Goal: Communication & Community: Connect with others

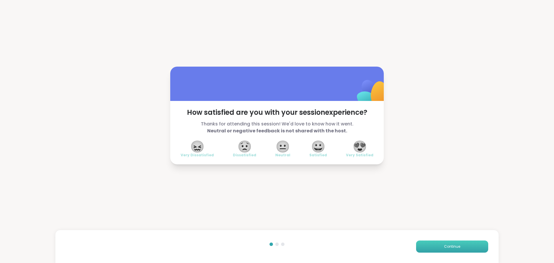
click at [439, 245] on button "Continue" at bounding box center [452, 247] width 72 height 12
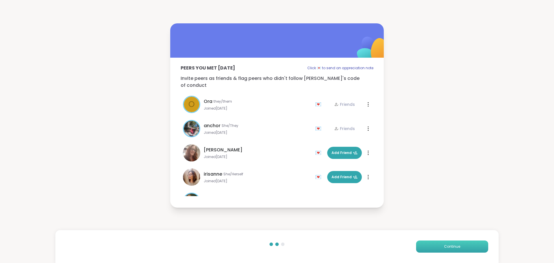
click at [439, 245] on button "Continue" at bounding box center [452, 247] width 72 height 12
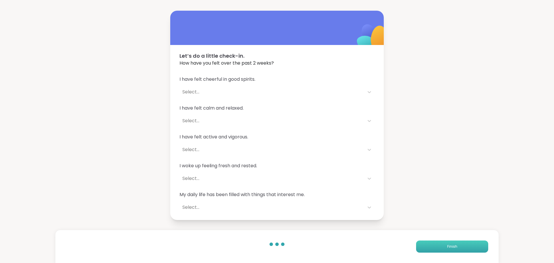
click at [439, 245] on button "Finish" at bounding box center [452, 247] width 72 height 12
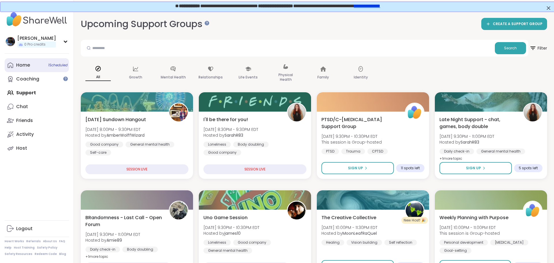
click at [39, 67] on link "Home 1 Scheduled" at bounding box center [37, 65] width 64 height 14
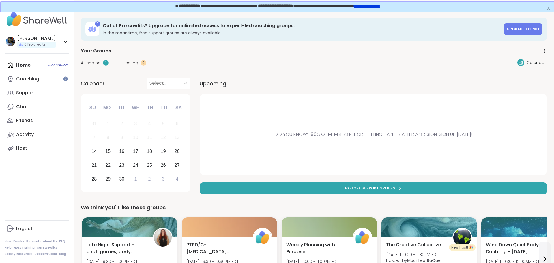
click at [61, 64] on div "Home 1 Scheduled Coaching Support Chat Friends Activity Host" at bounding box center [37, 106] width 64 height 97
click at [28, 107] on link "Chat" at bounding box center [37, 107] width 64 height 14
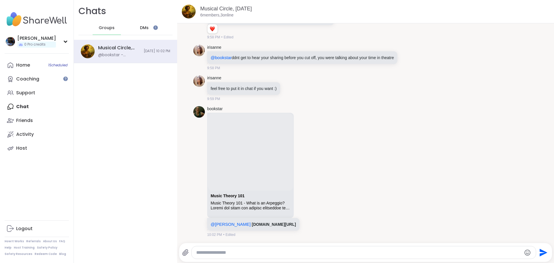
click at [136, 28] on div "DMs" at bounding box center [144, 28] width 28 height 14
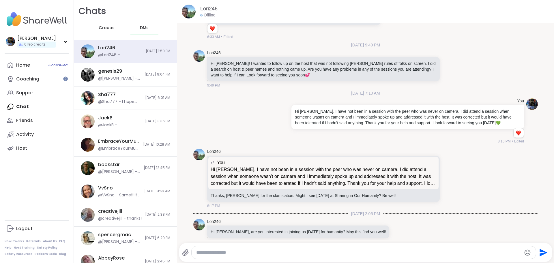
scroll to position [2242, 0]
